Goal: Information Seeking & Learning: Learn about a topic

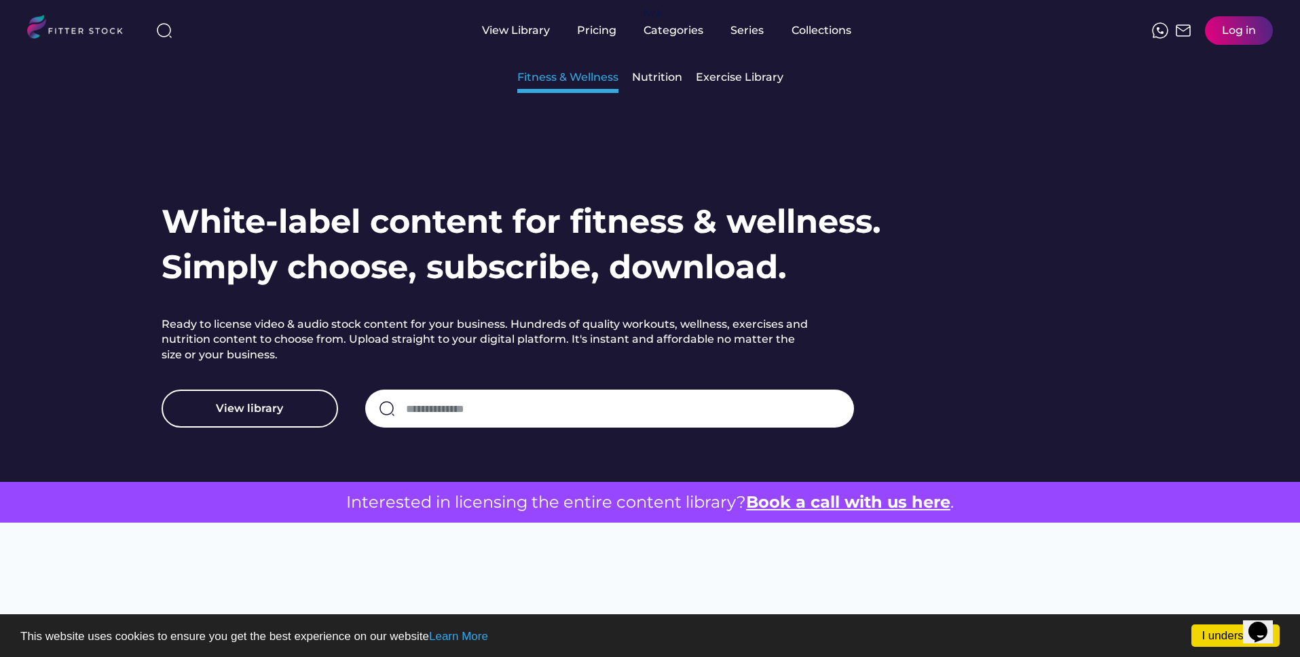
click at [566, 75] on div "Fitness & Wellness" at bounding box center [567, 77] width 101 height 15
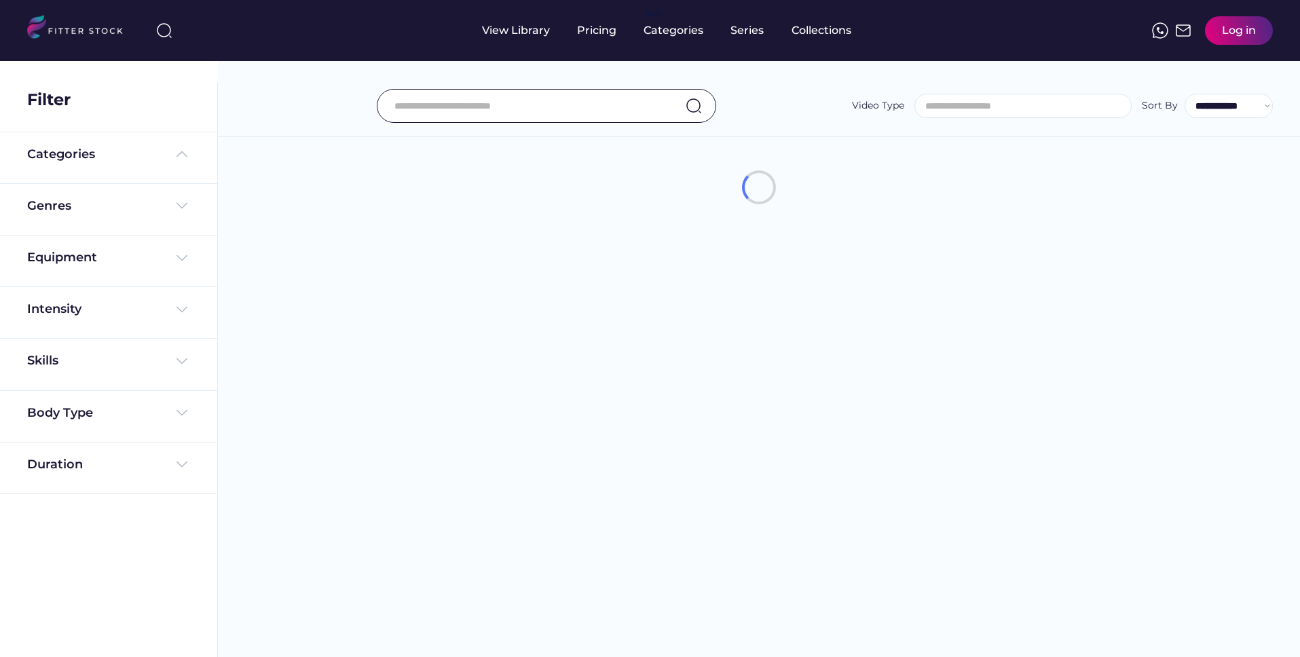
select select
select select "**********"
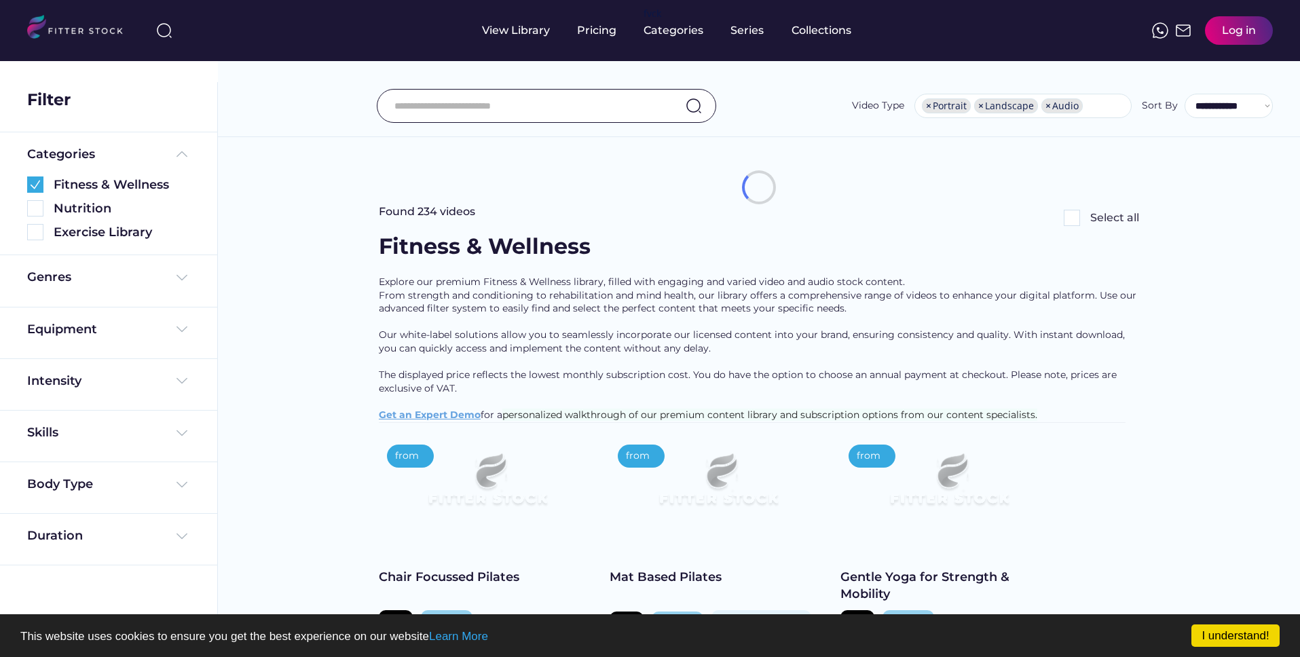
scroll to position [23, 0]
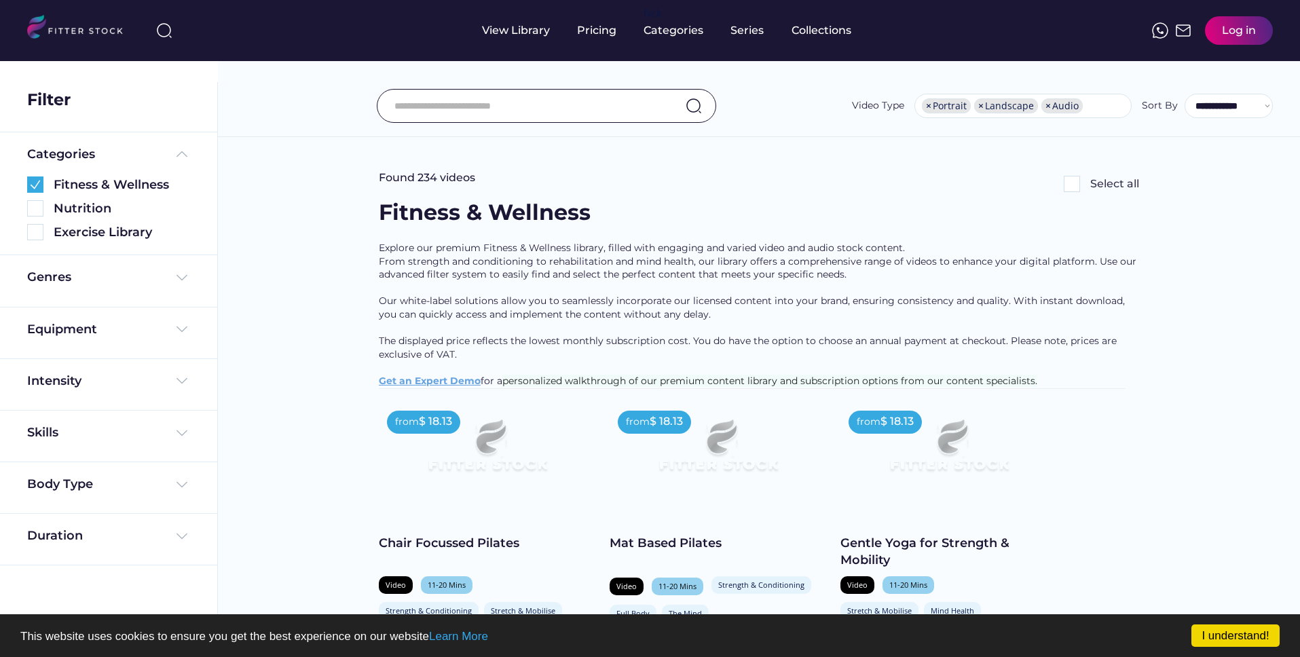
click at [34, 234] on img at bounding box center [35, 232] width 16 height 16
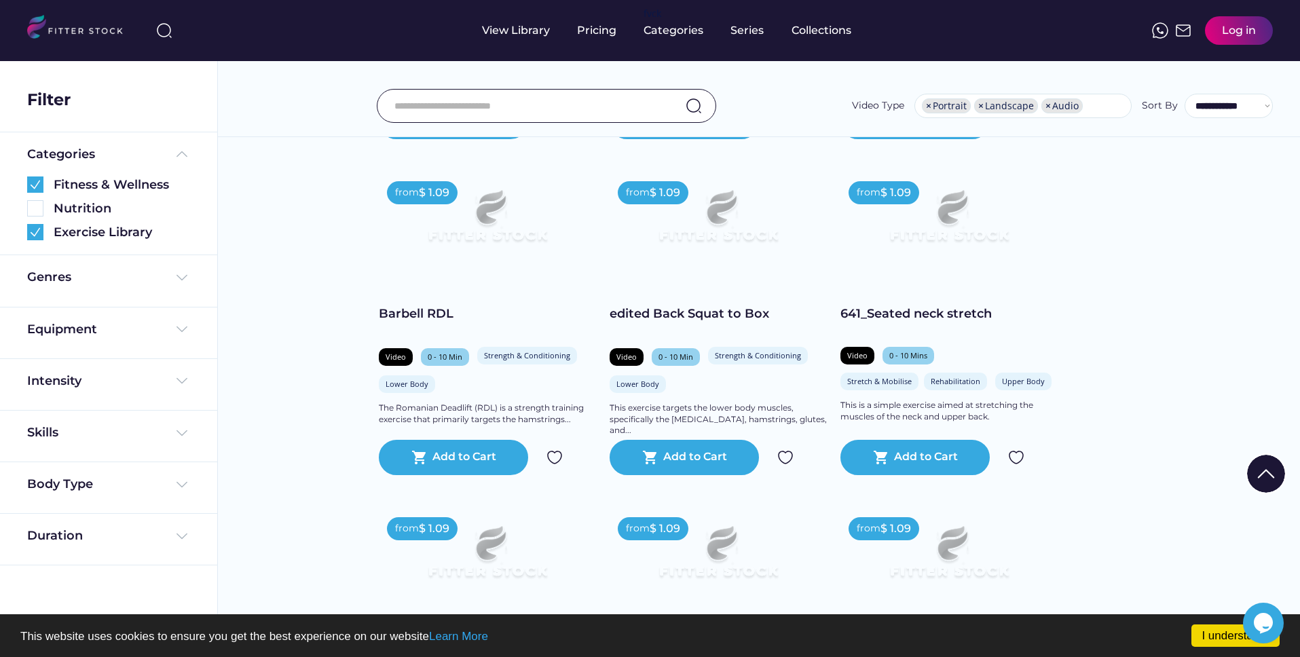
scroll to position [3354, 0]
